Goal: Task Accomplishment & Management: Manage account settings

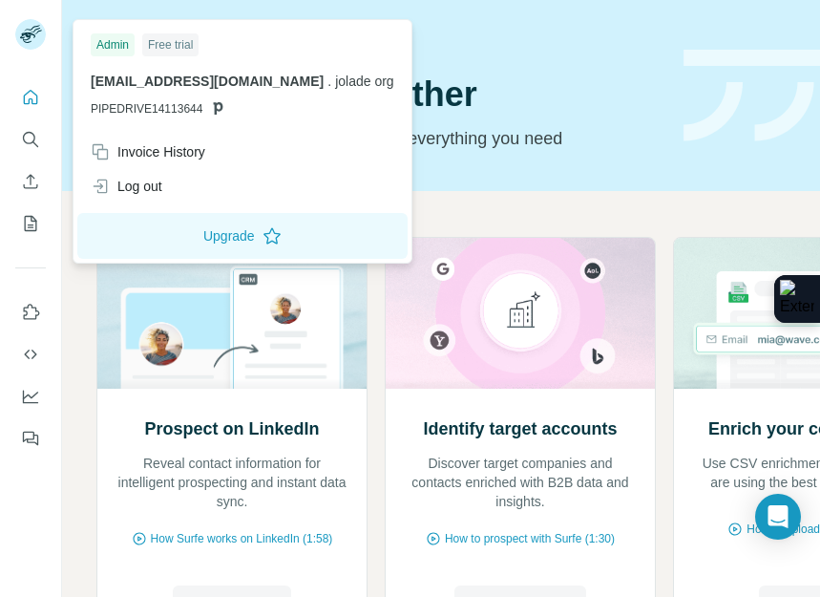
click at [169, 182] on div "Log out" at bounding box center [242, 186] width 327 height 34
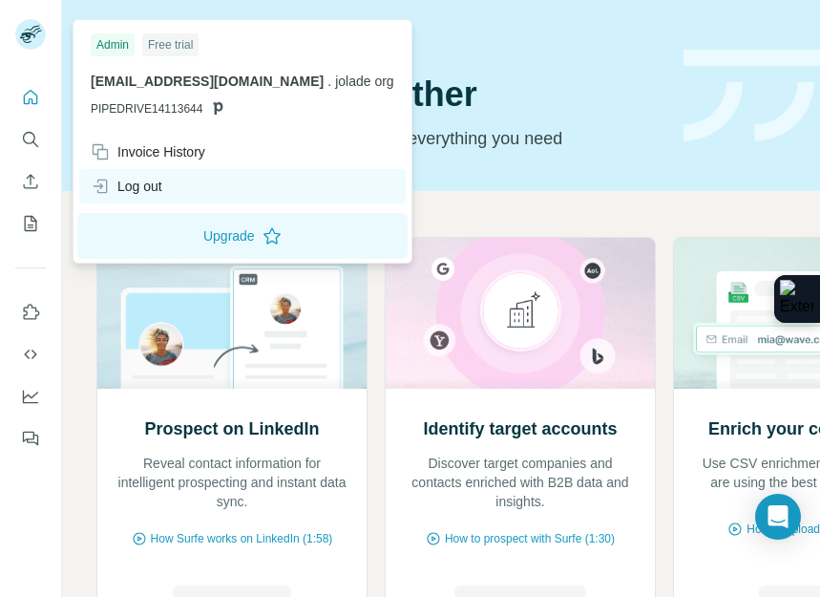
click at [98, 183] on icon at bounding box center [100, 186] width 19 height 19
click at [98, 184] on icon at bounding box center [100, 186] width 19 height 19
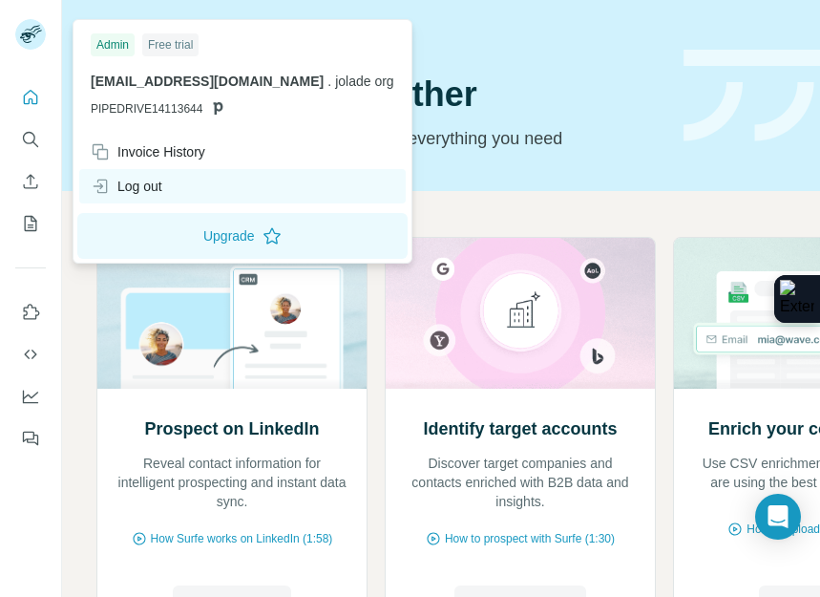
click at [98, 178] on icon at bounding box center [100, 186] width 19 height 19
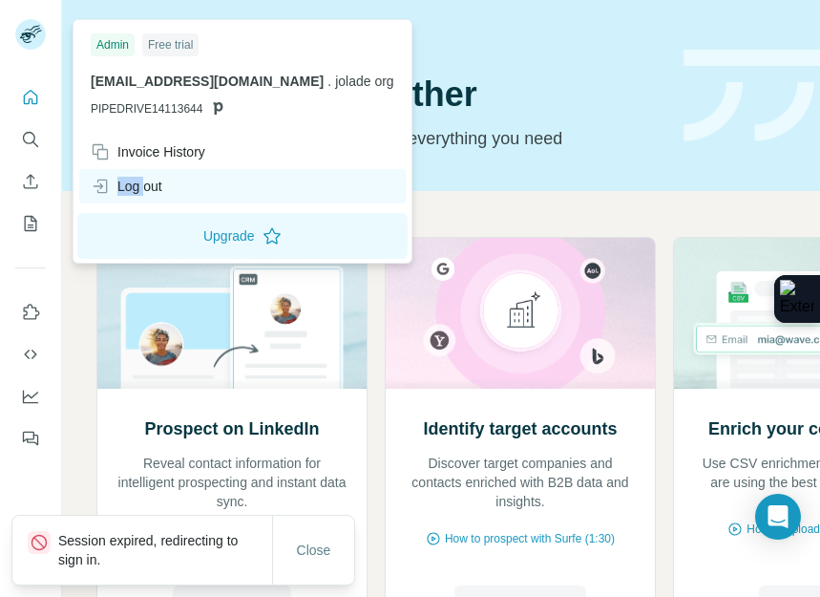
click at [98, 178] on icon at bounding box center [100, 186] width 19 height 19
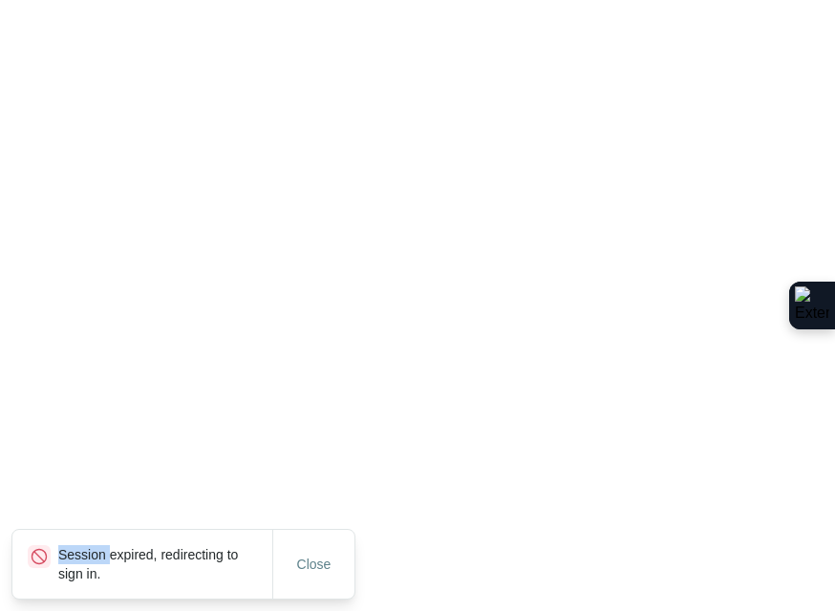
click at [99, 0] on html "Session expired, redirecting to sign in. Close" at bounding box center [417, 0] width 835 height 0
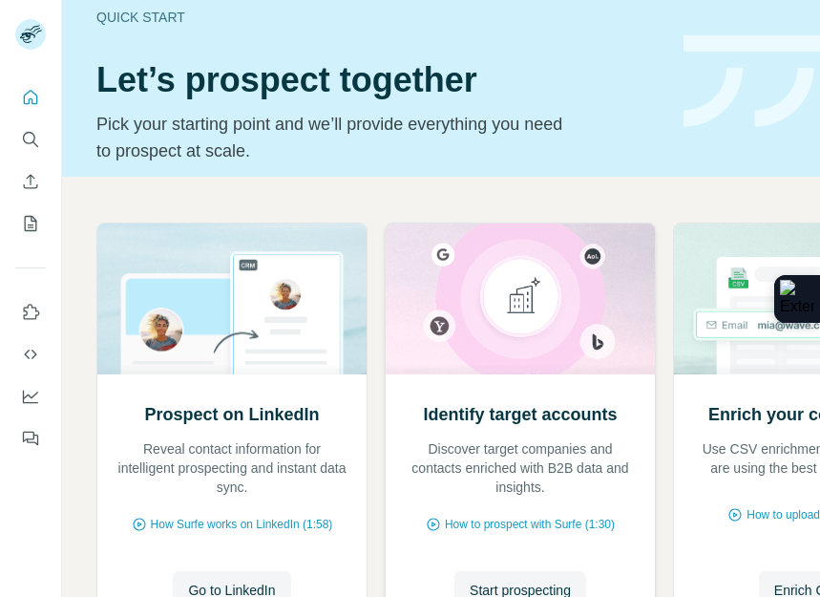
scroll to position [10, 0]
